Goal: Register for event/course

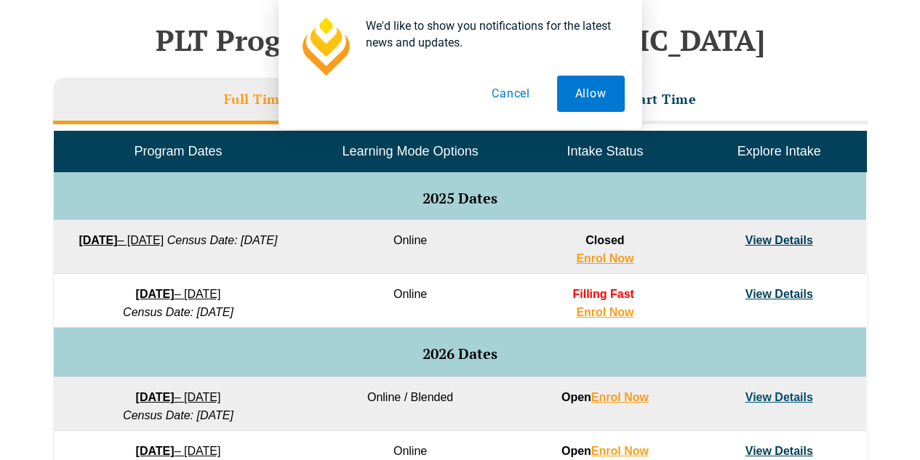
click at [492, 99] on button "Cancel" at bounding box center [510, 94] width 75 height 36
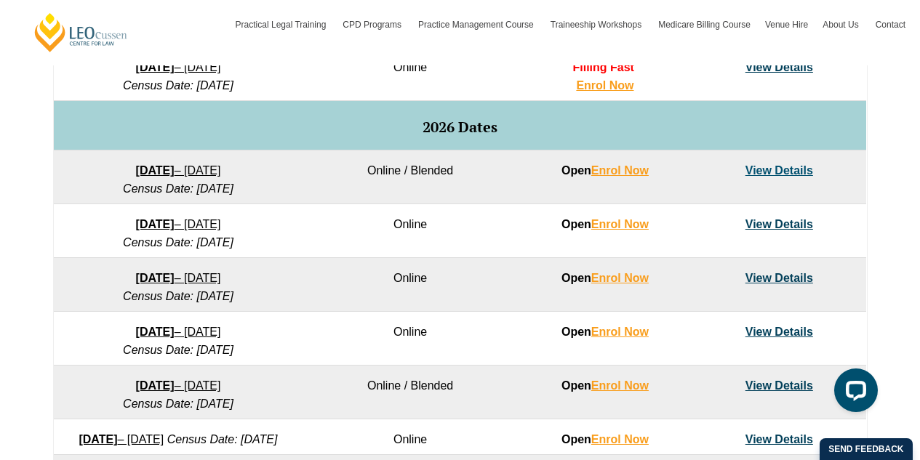
scroll to position [936, 0]
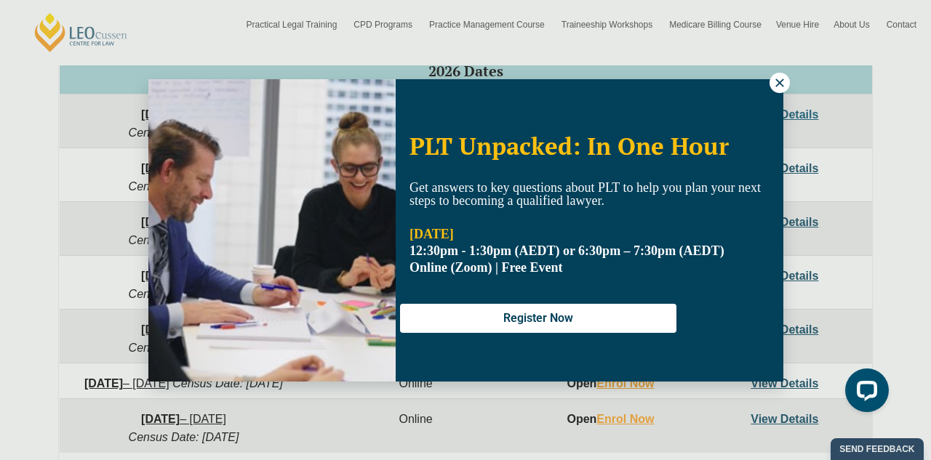
click at [773, 91] on div "PLT Unpacked: In One Hour Get answers to key questions about PLT to help you pl…" at bounding box center [465, 230] width 635 height 302
click at [776, 89] on icon at bounding box center [779, 82] width 13 height 13
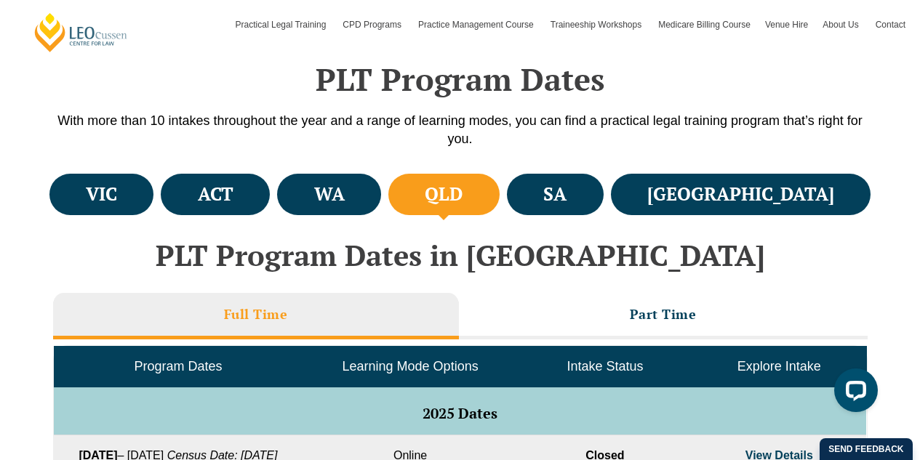
scroll to position [438, 0]
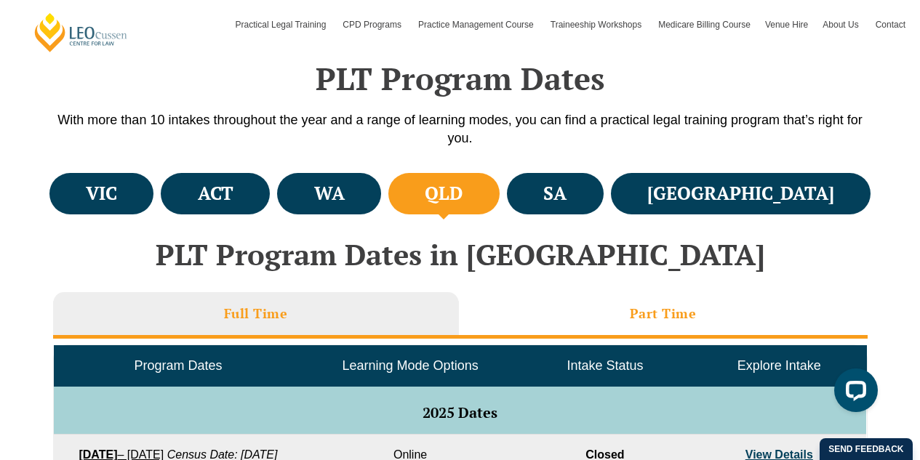
click at [569, 329] on li "Part Time" at bounding box center [663, 315] width 409 height 47
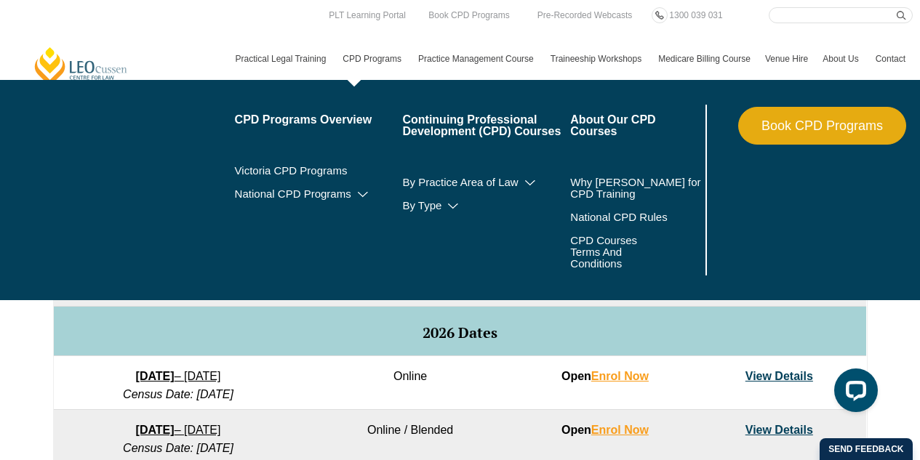
scroll to position [609, 0]
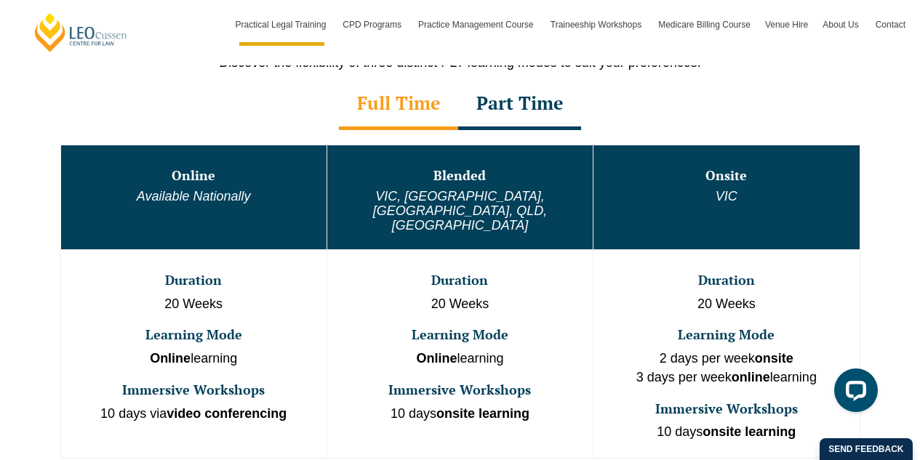
scroll to position [825, 0]
